Goal: Register for event/course: Register for event/course

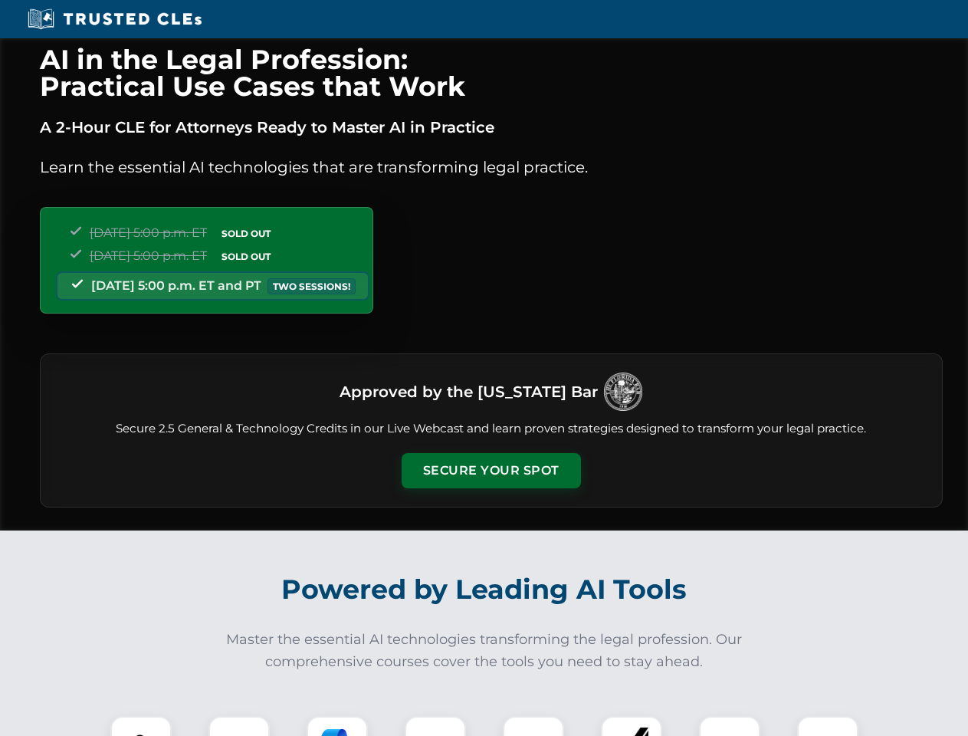
click at [490, 470] on button "Secure Your Spot" at bounding box center [491, 470] width 179 height 35
click at [141, 726] on img at bounding box center [141, 746] width 44 height 44
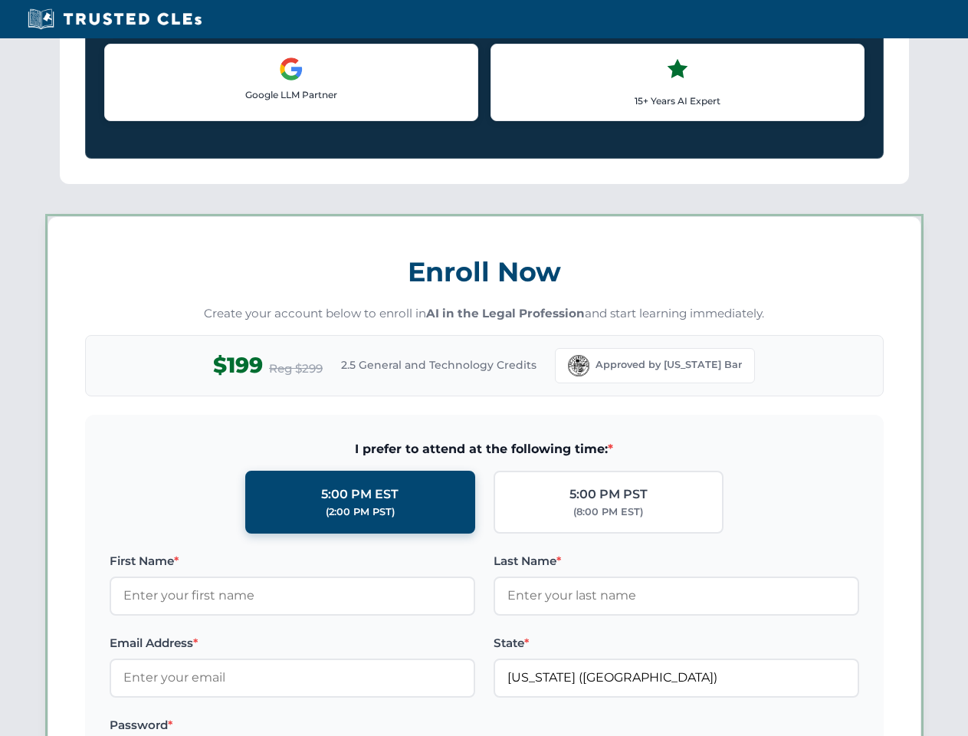
click at [337, 726] on label "Password *" at bounding box center [292, 725] width 365 height 18
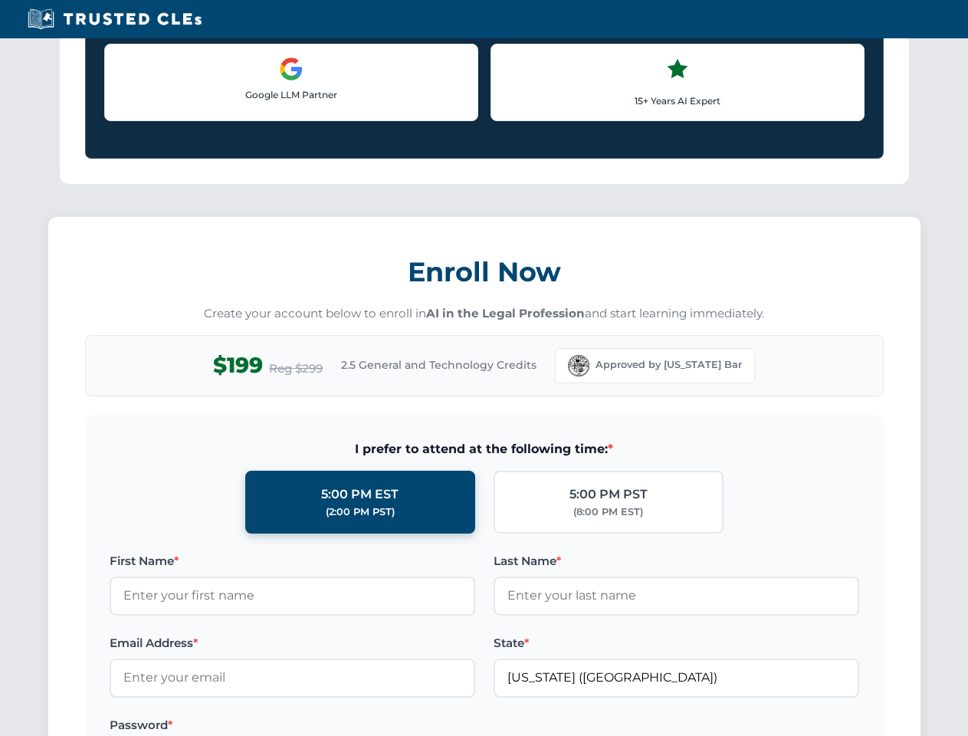
scroll to position [1504, 0]
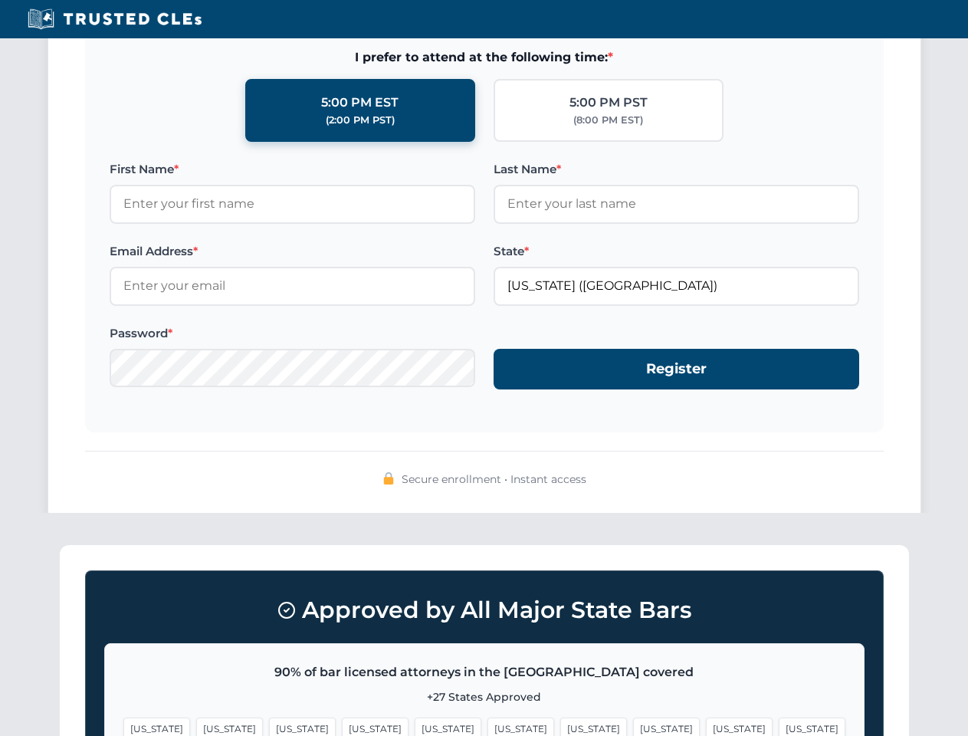
click at [706, 726] on span "[US_STATE]" at bounding box center [739, 728] width 67 height 22
